Goal: Information Seeking & Learning: Learn about a topic

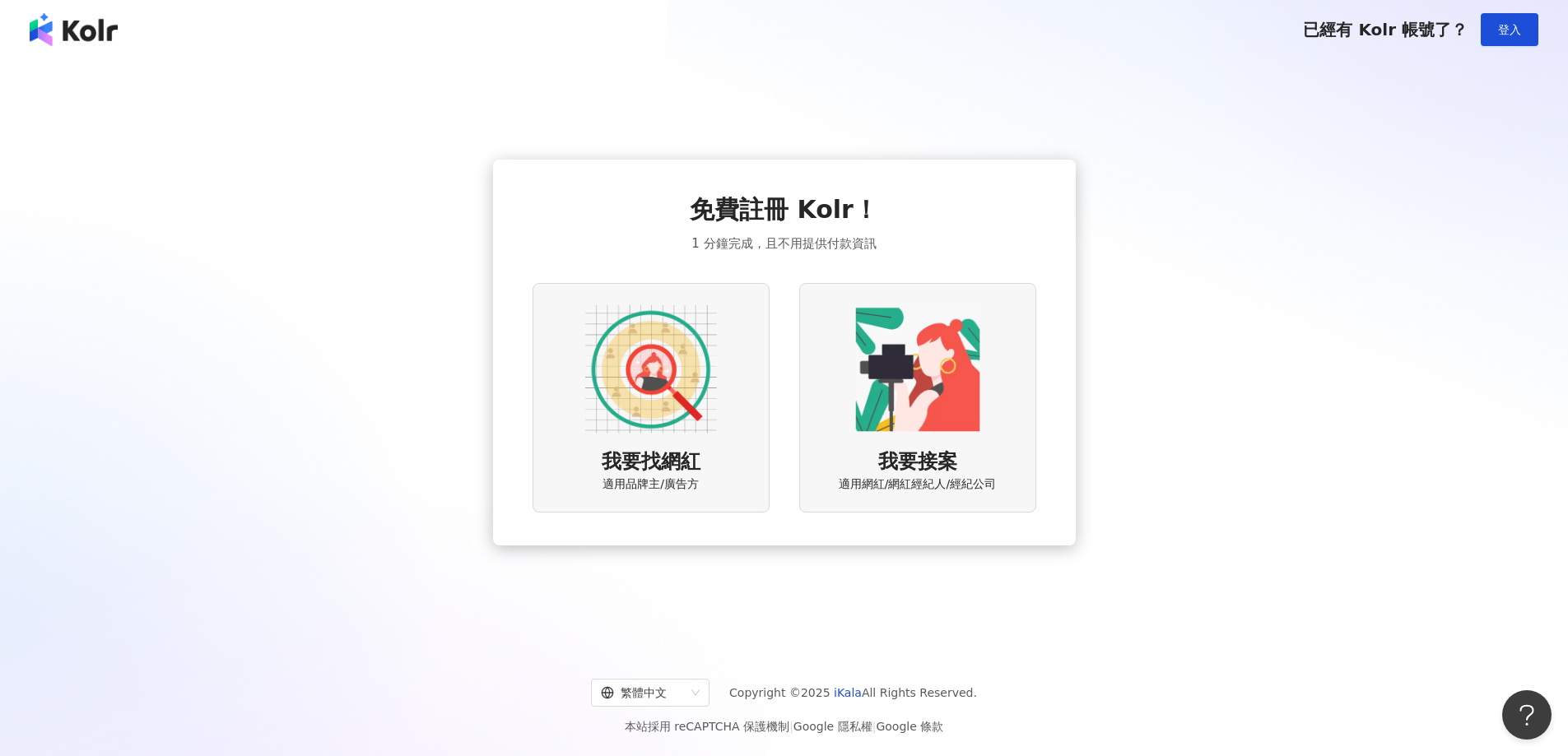
click at [712, 477] on div "我要找網紅 適用品牌主/廣告方" at bounding box center [651, 398] width 237 height 229
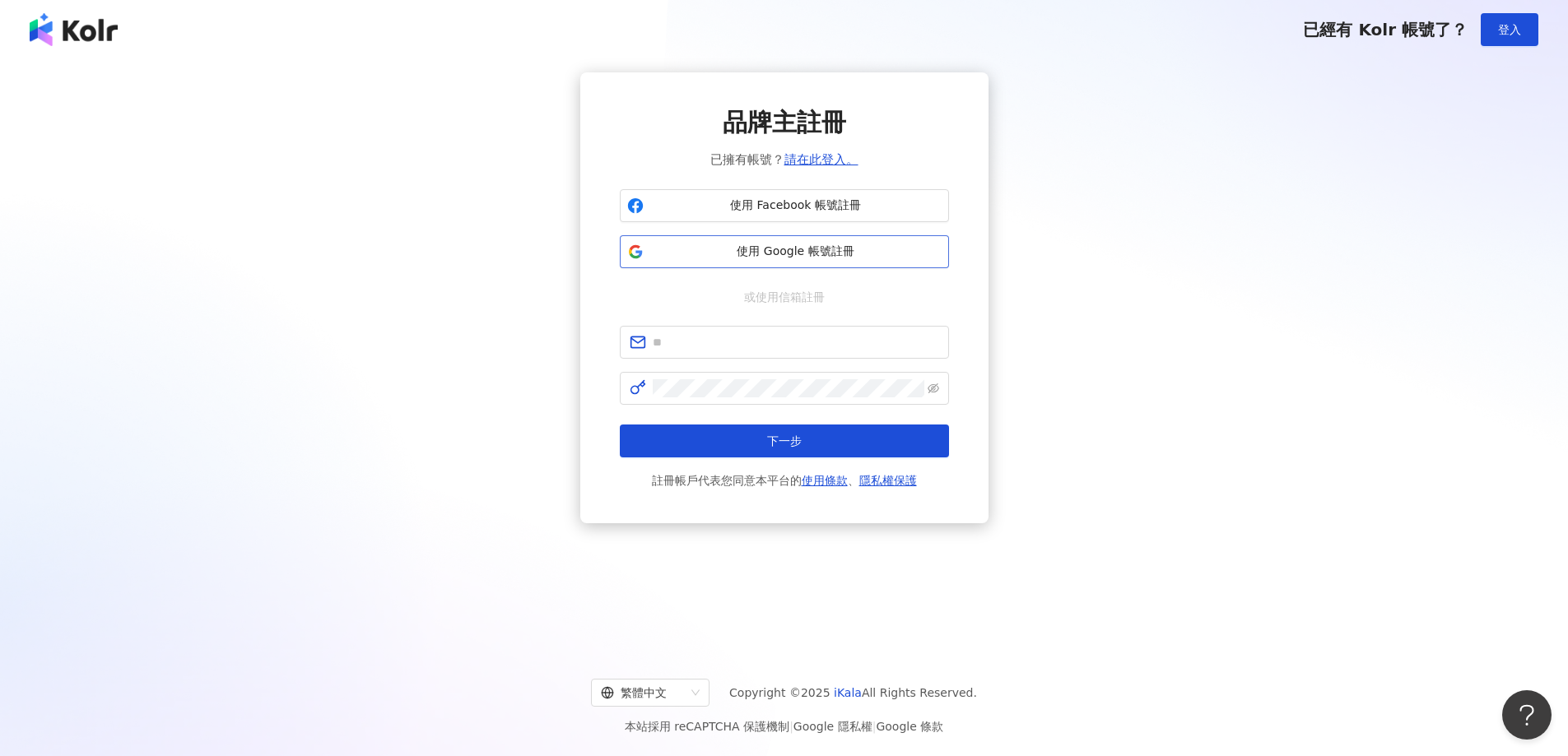
click at [730, 249] on span "使用 Google 帳號註冊" at bounding box center [795, 252] width 291 height 16
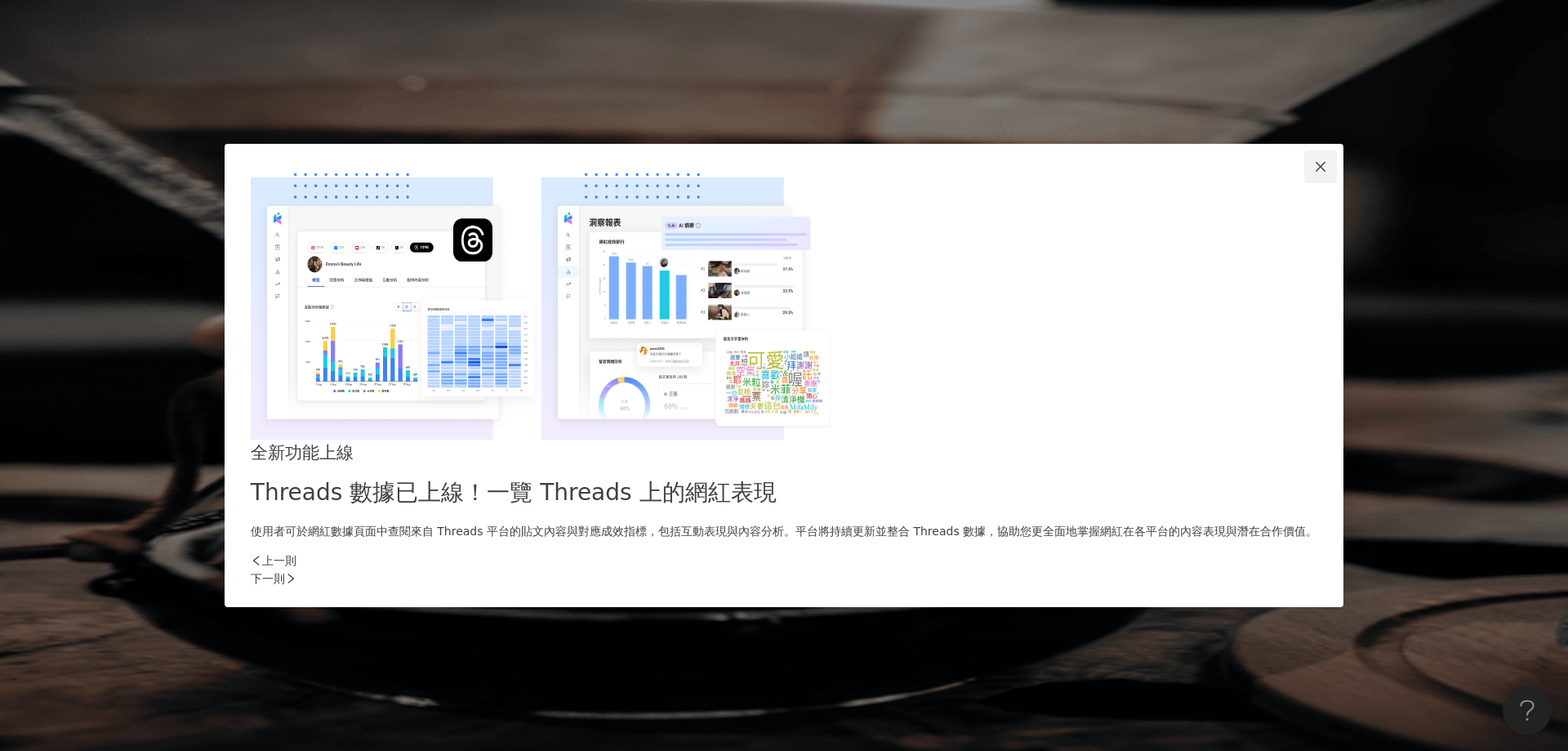
click at [1304, 183] on button "Close" at bounding box center [1321, 166] width 33 height 33
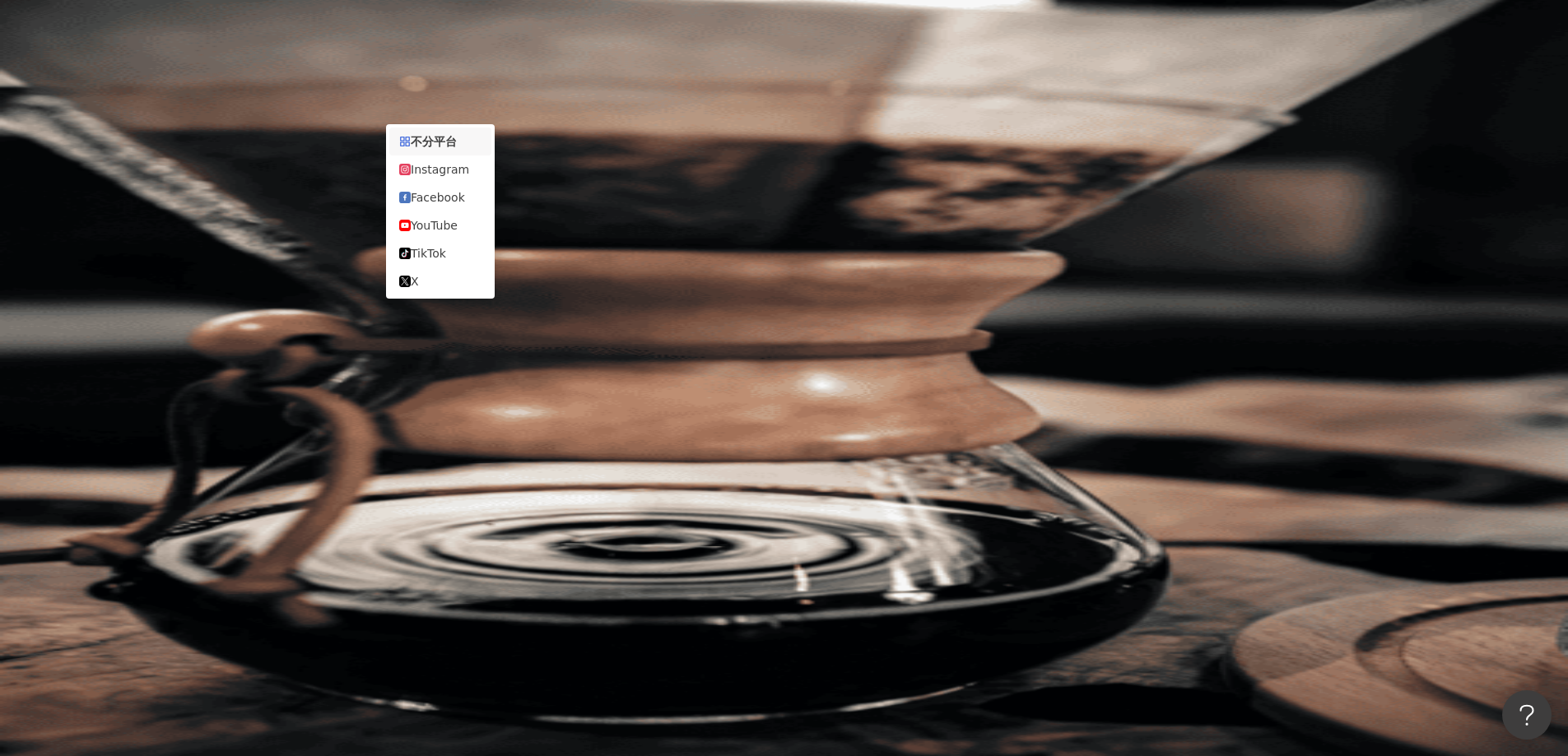
click at [262, 94] on div "不分平台" at bounding box center [232, 80] width 57 height 26
click at [428, 176] on div "Instagram" at bounding box center [440, 169] width 82 height 18
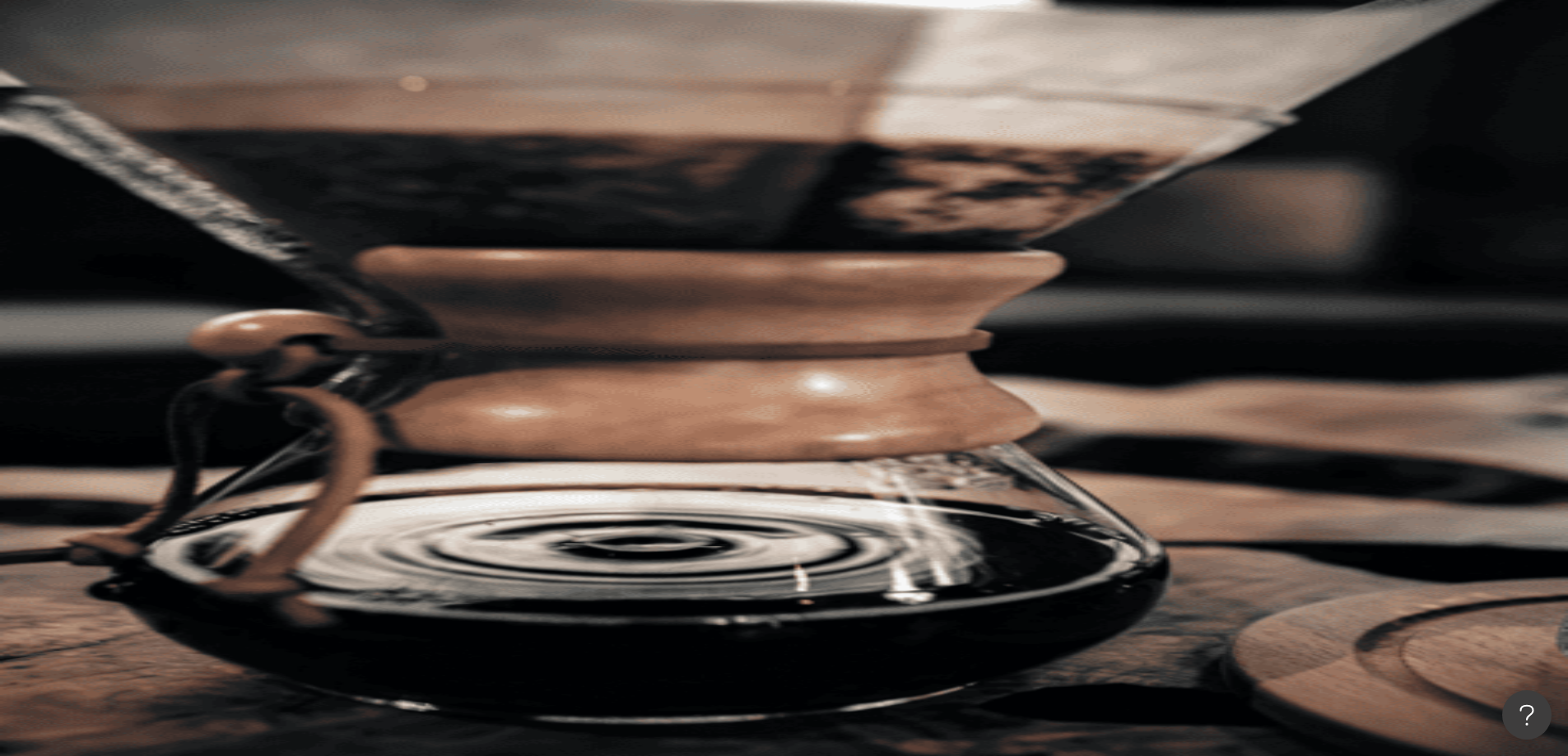
click at [502, 156] on div "您可能感興趣： 吃貨 甜點 類型 性別 追蹤數 互動率 觀看率 合作費用預估 更多篩選" at bounding box center [880, 263] width 1373 height 214
click at [328, 166] on span "吃貨" at bounding box center [316, 173] width 23 height 13
type input "**"
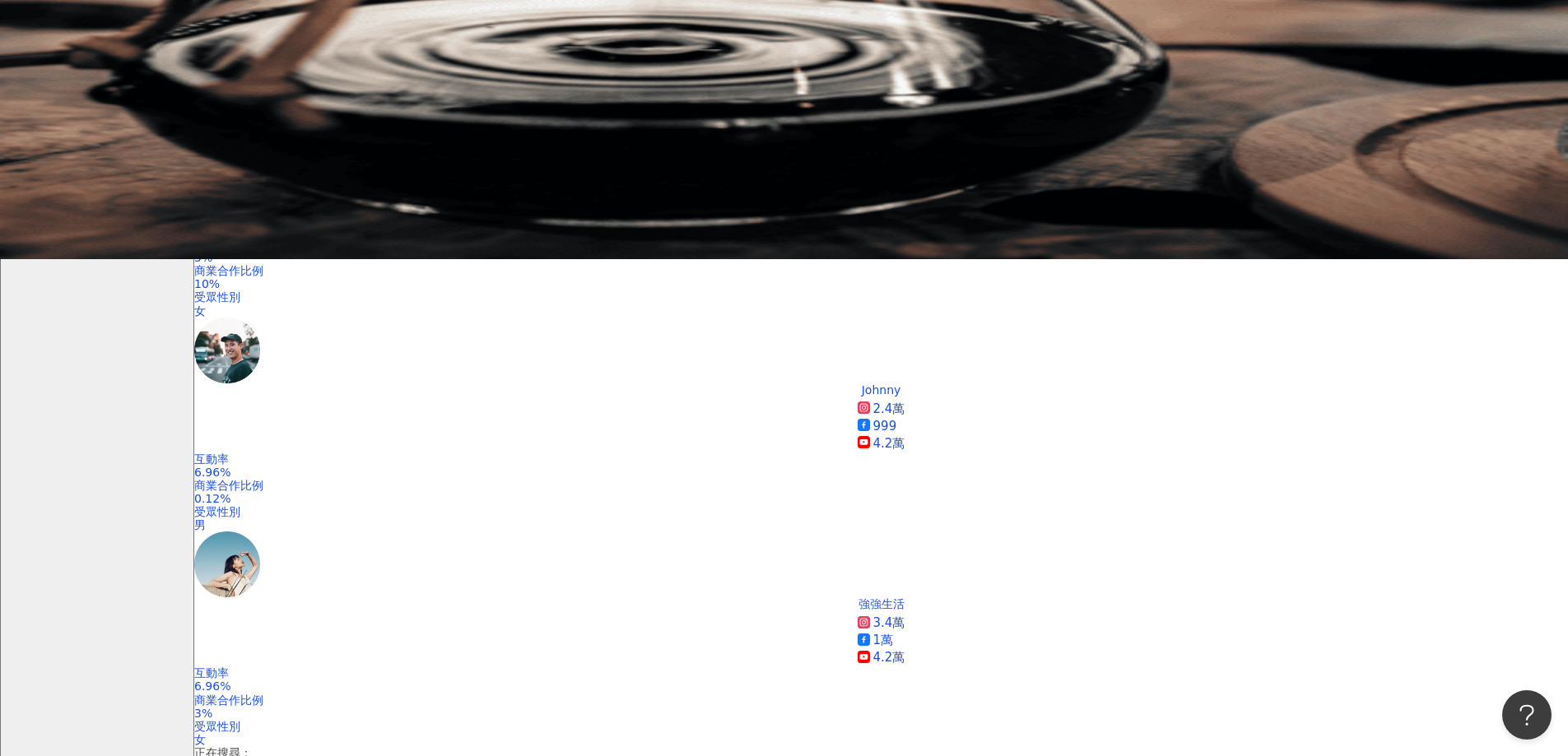
scroll to position [165, 0]
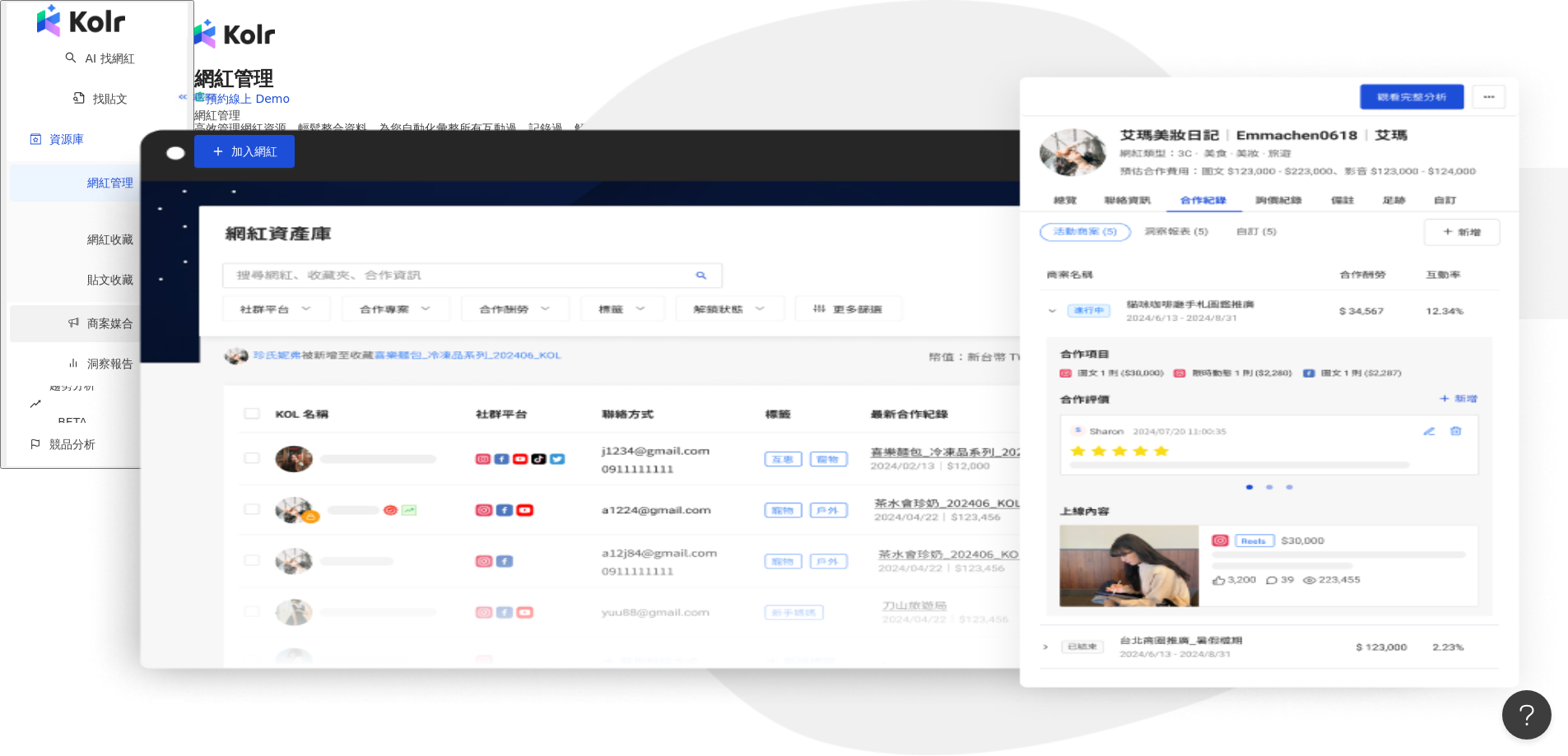
click at [79, 323] on link "商案媒合" at bounding box center [100, 323] width 66 height 13
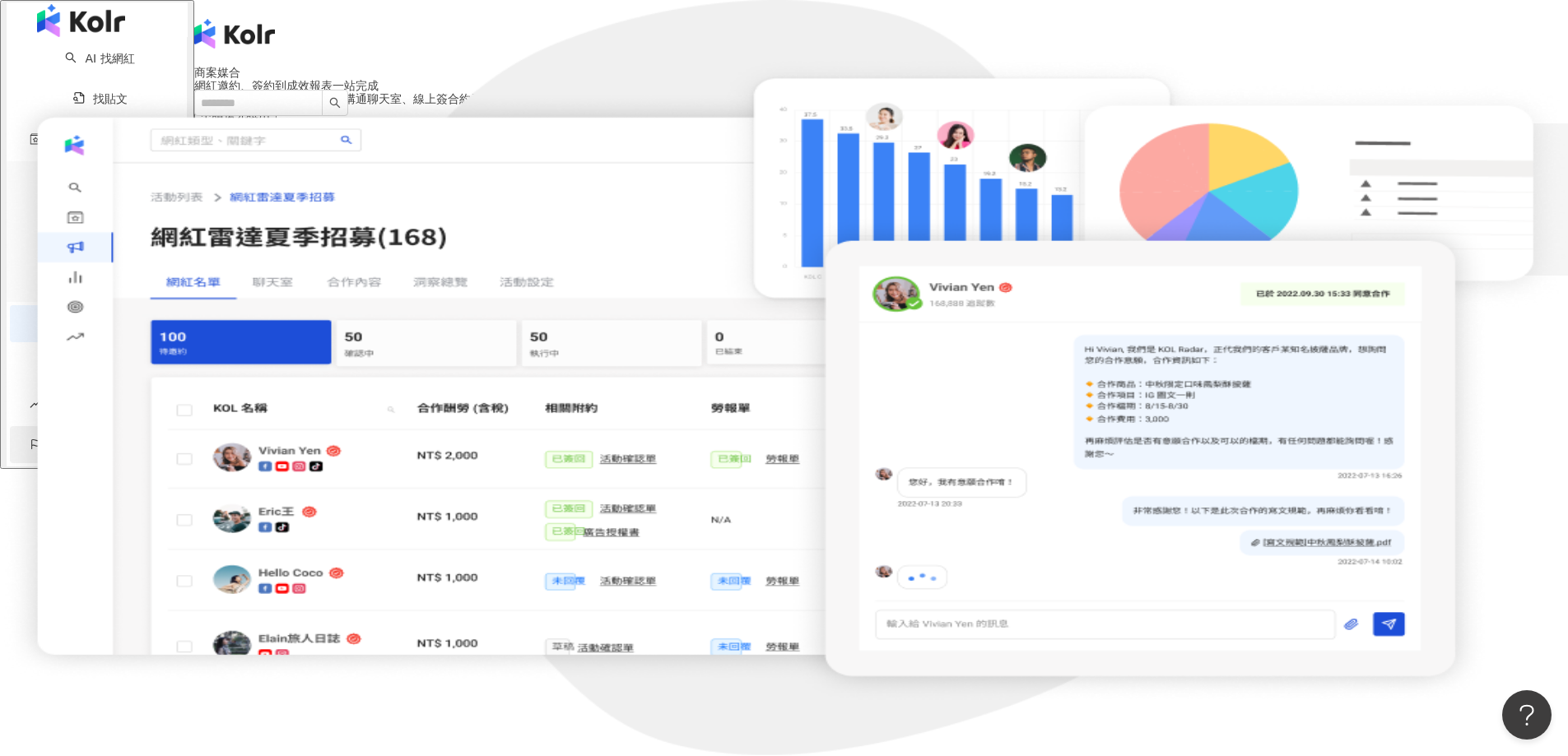
click at [71, 435] on span "競品分析" at bounding box center [72, 444] width 46 height 37
click at [73, 357] on link "洞察報告" at bounding box center [100, 363] width 66 height 13
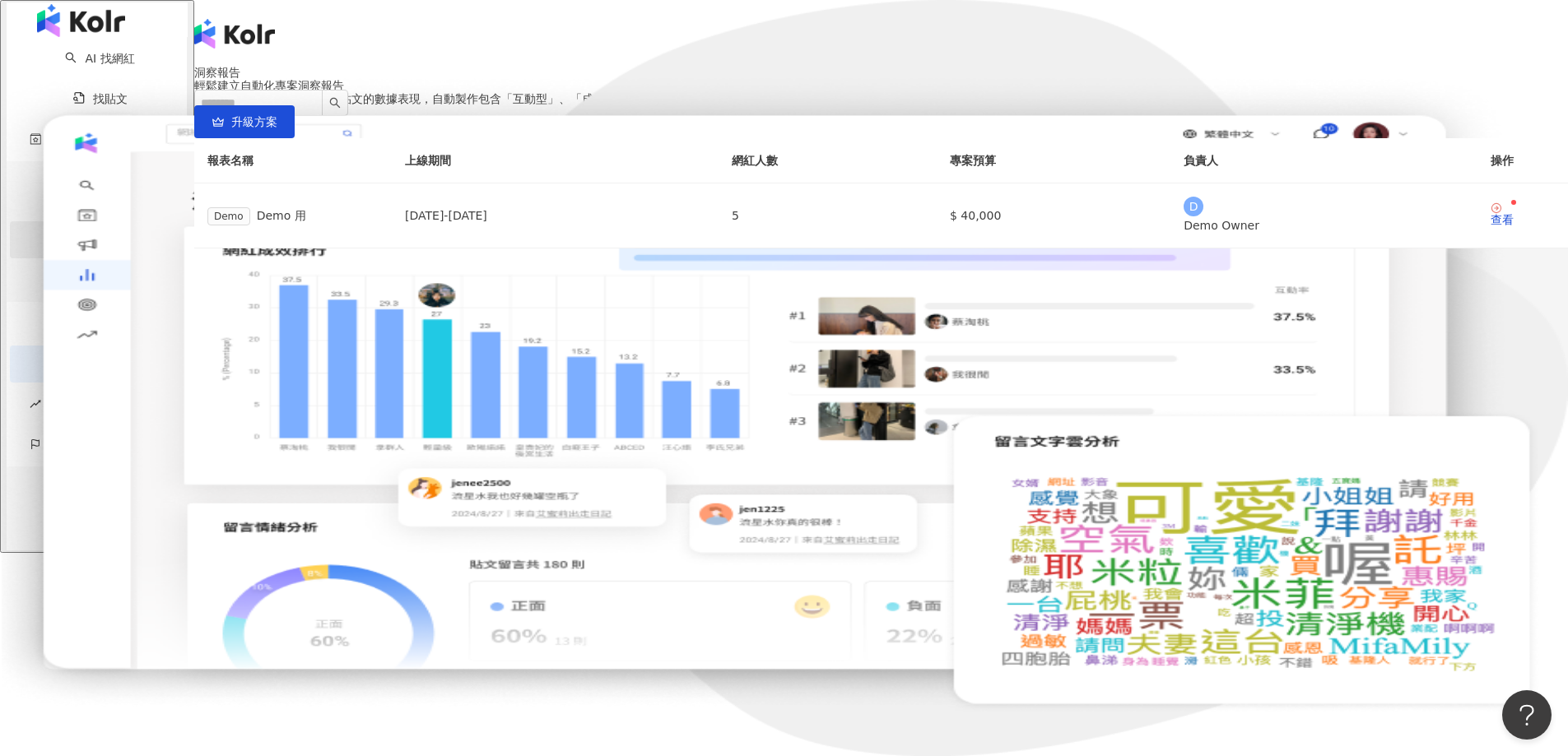
click at [108, 237] on link "網紅收藏" at bounding box center [110, 239] width 46 height 13
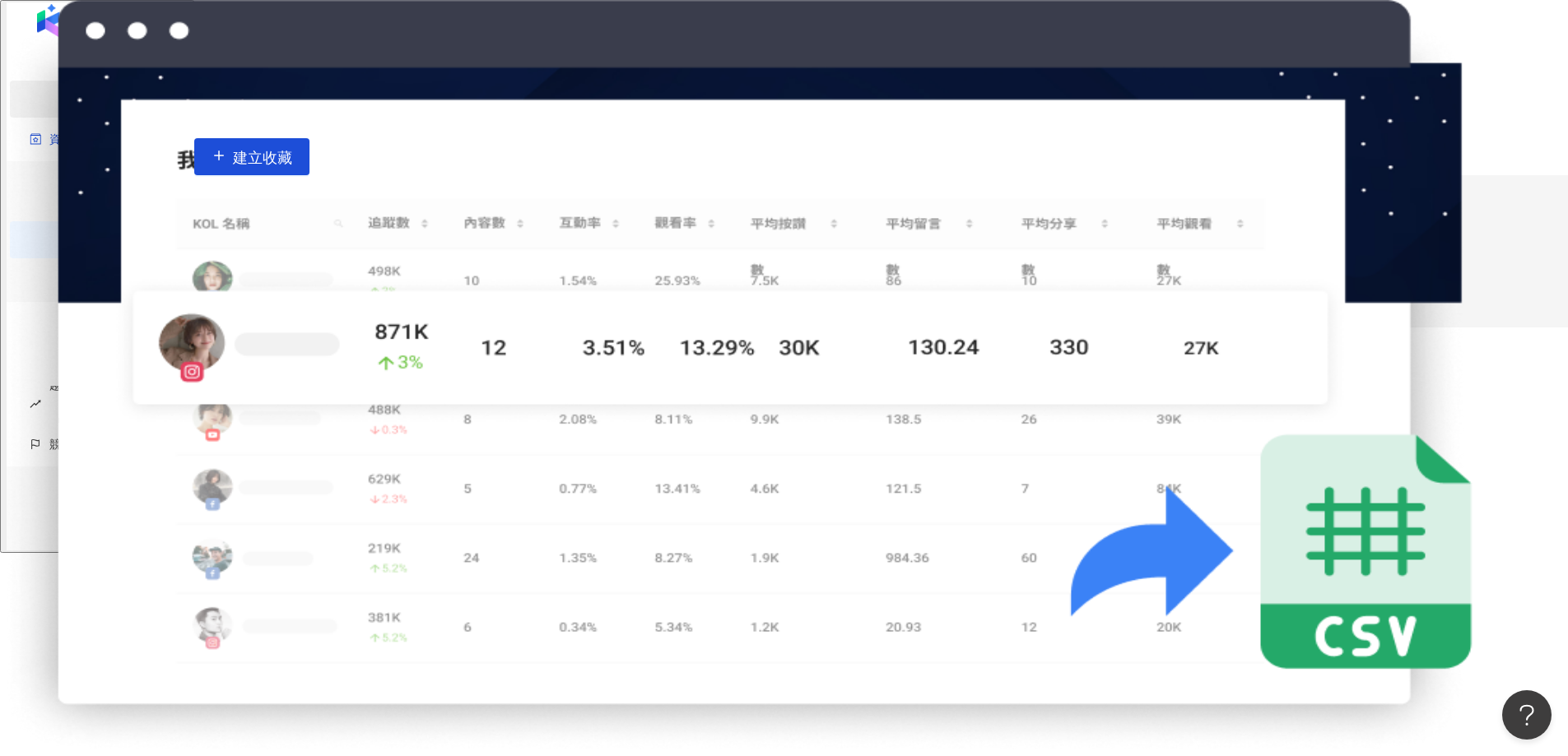
click at [81, 106] on link "找貼文" at bounding box center [100, 98] width 55 height 13
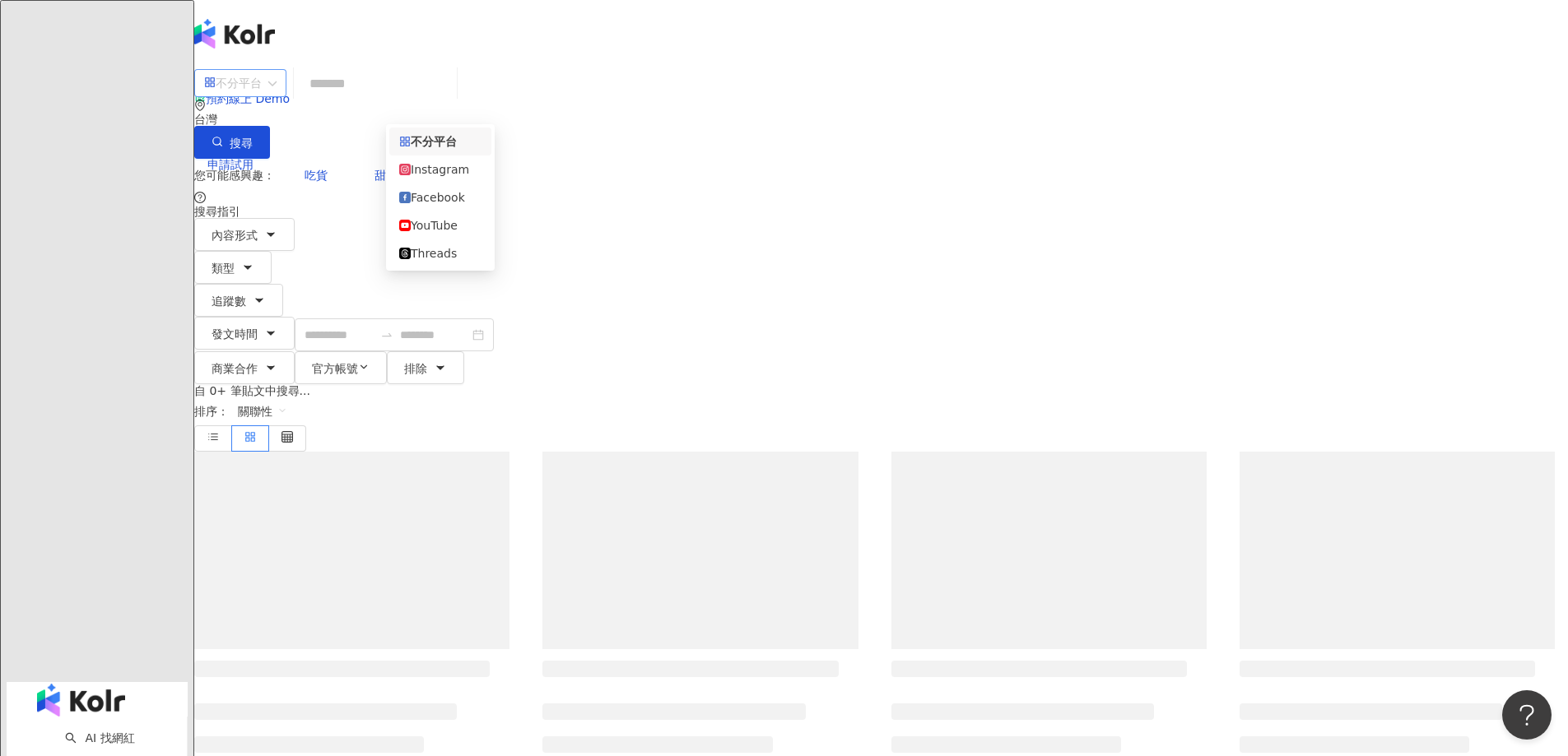
click at [277, 84] on span "不分平台" at bounding box center [240, 83] width 73 height 26
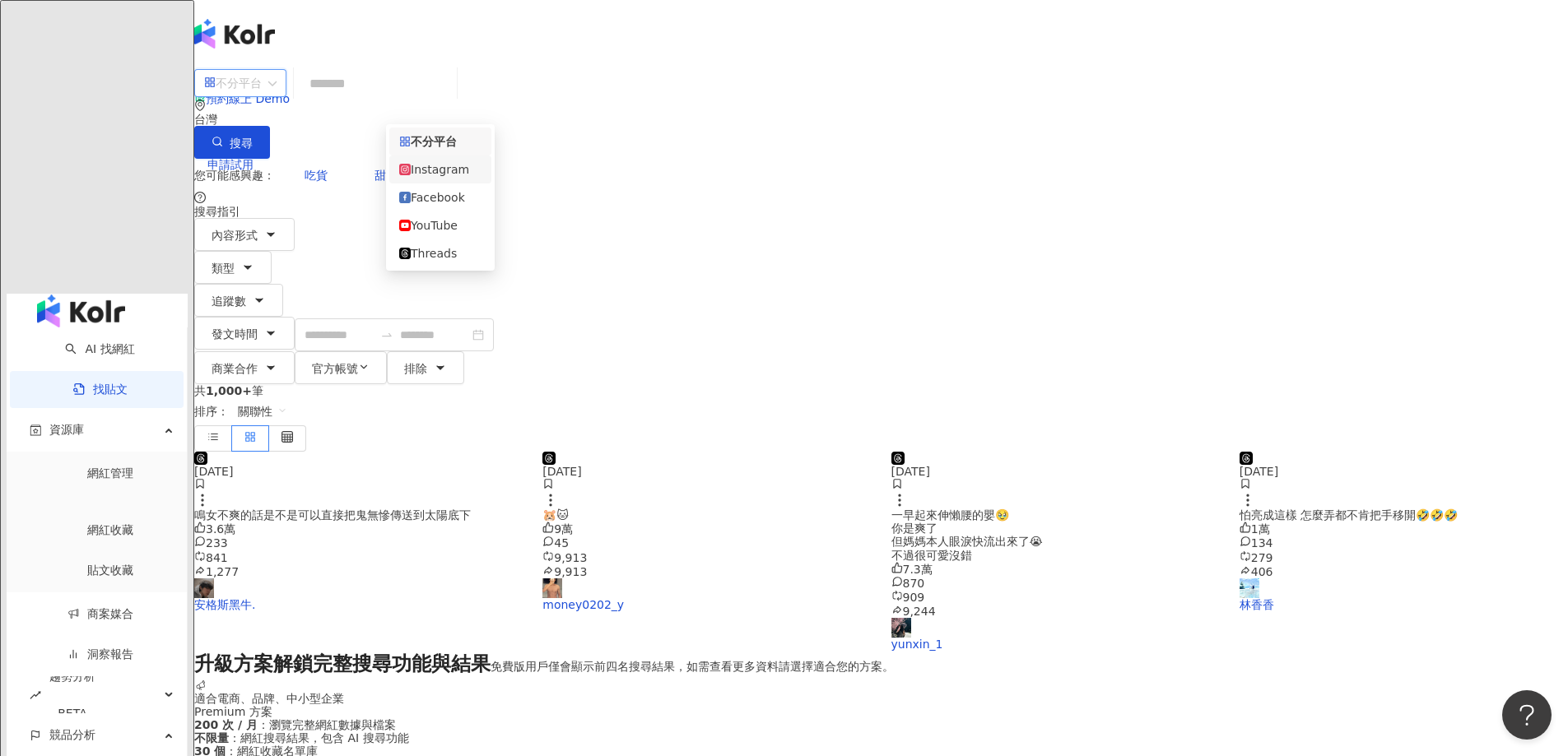
click at [447, 174] on div "Instagram" at bounding box center [440, 169] width 82 height 18
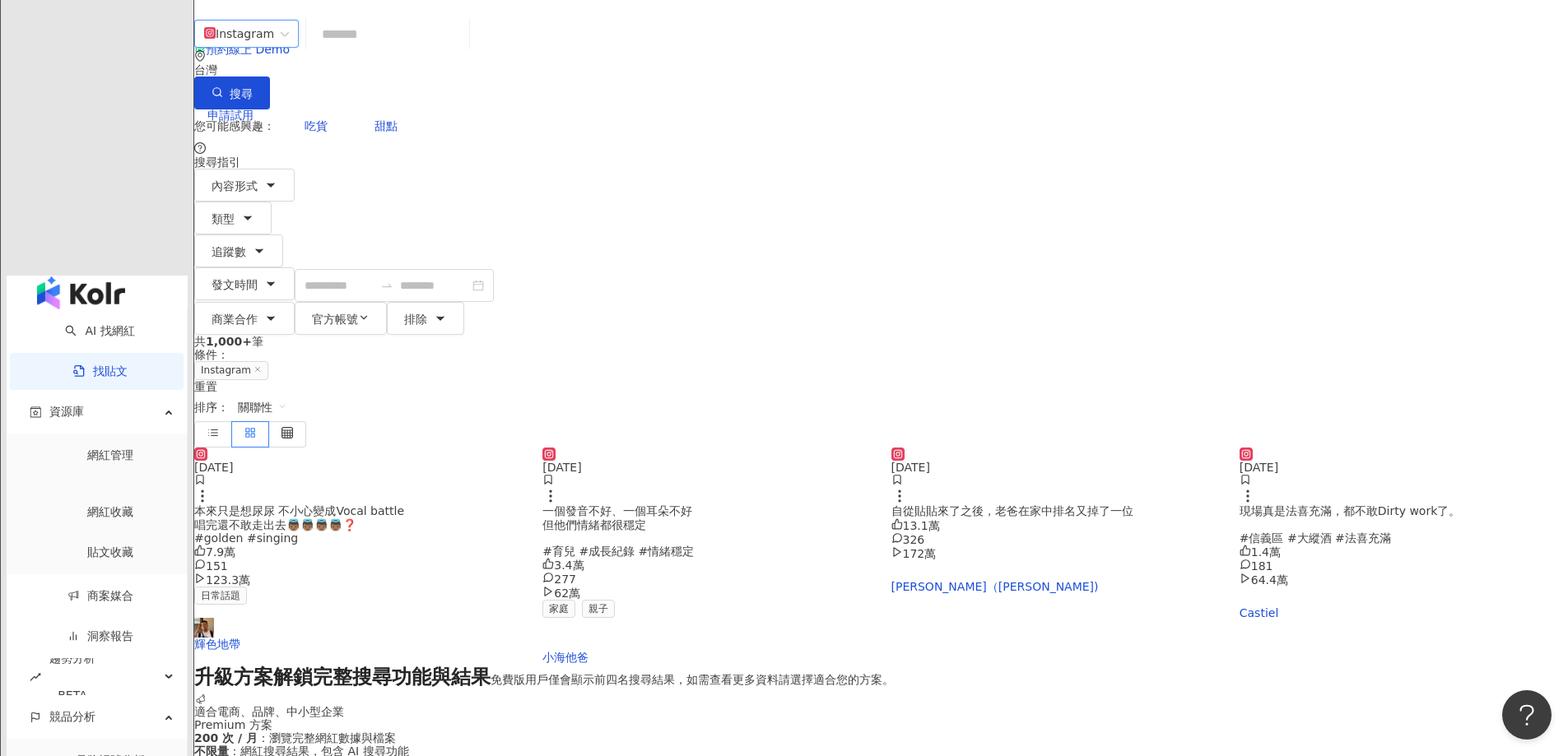
scroll to position [411, 0]
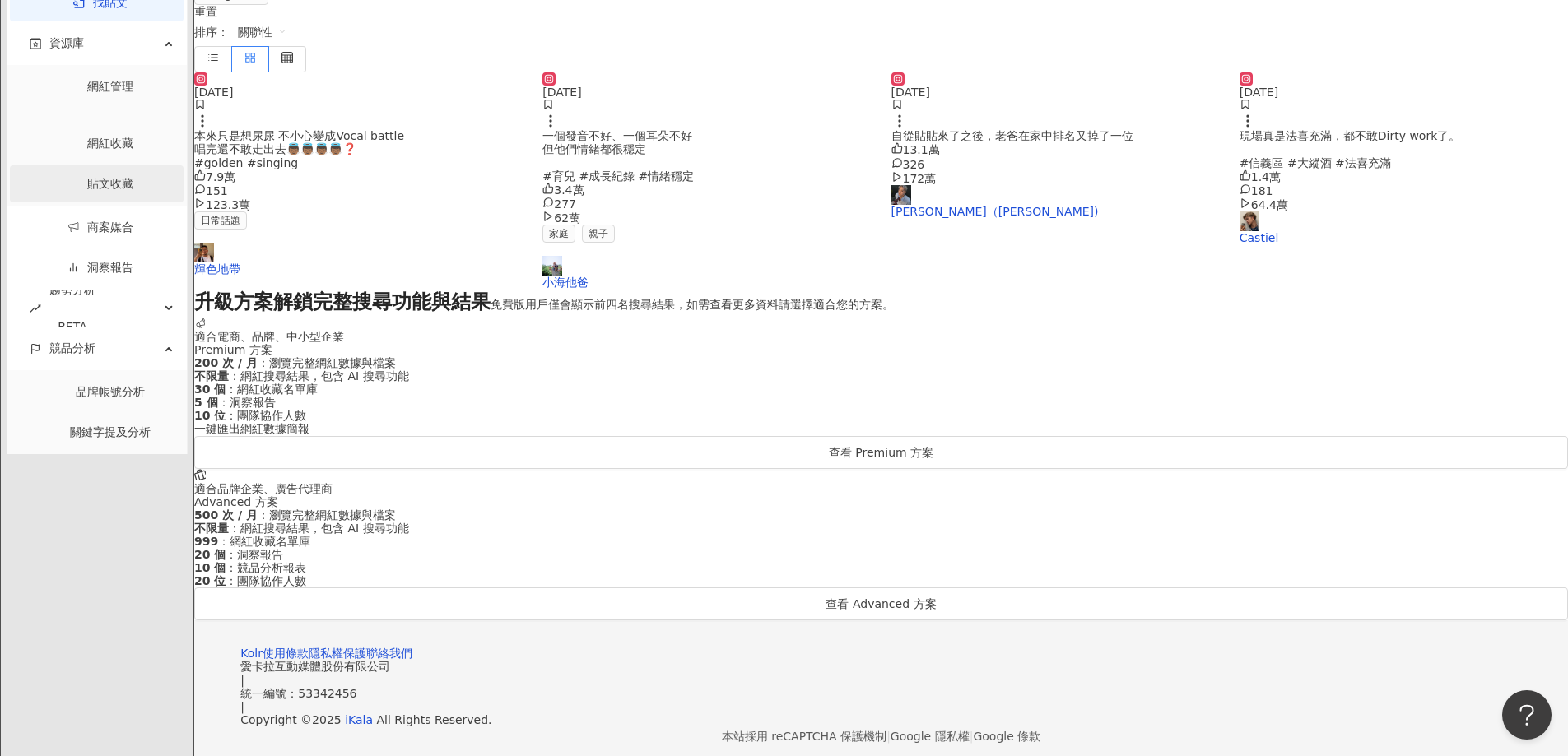
click at [88, 190] on link "貼文收藏" at bounding box center [110, 183] width 46 height 13
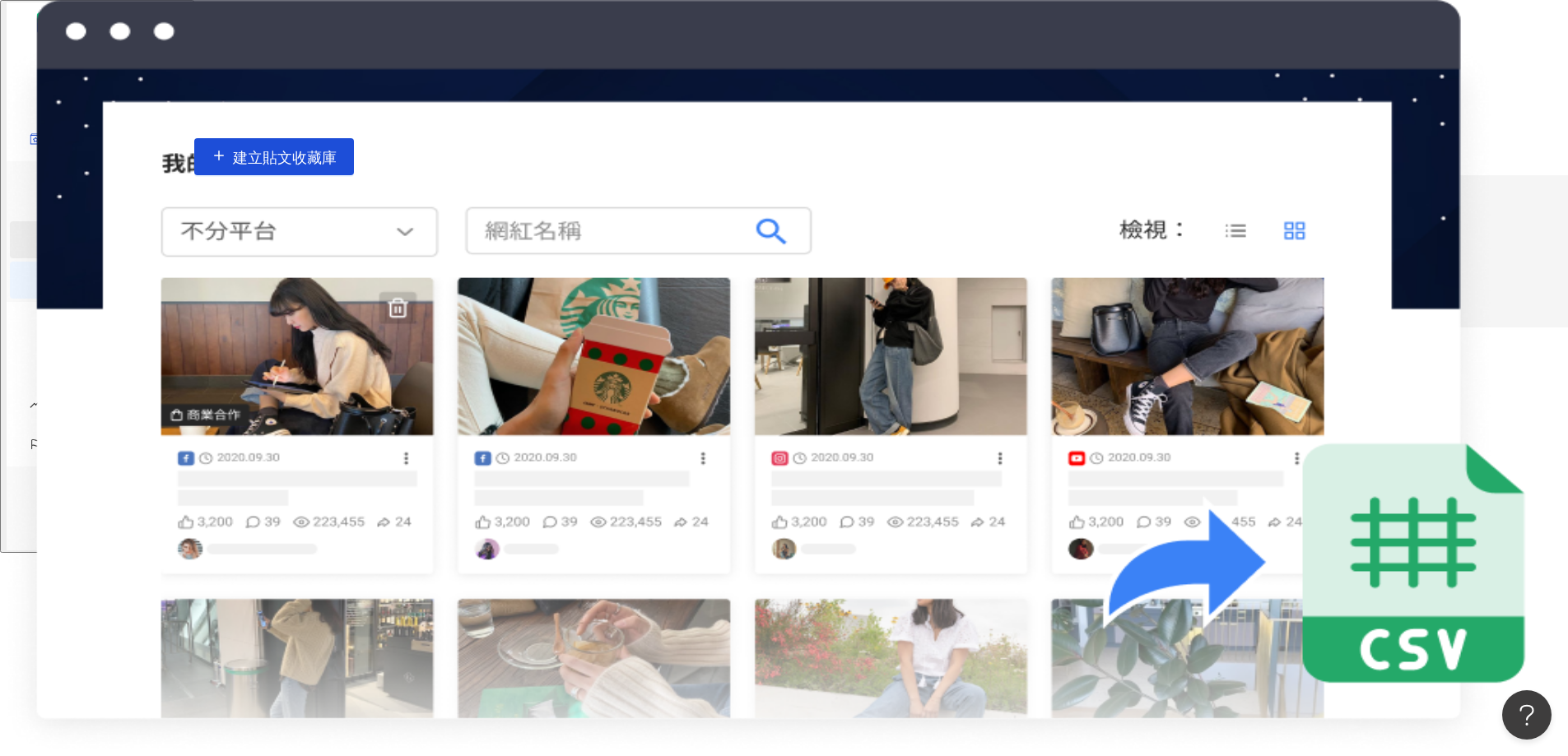
click at [87, 237] on link "網紅收藏" at bounding box center [110, 239] width 46 height 13
